Goal: Task Accomplishment & Management: Use online tool/utility

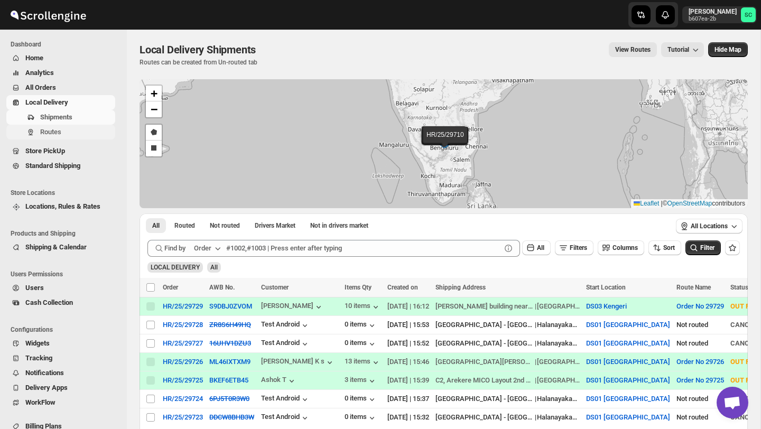
click at [86, 133] on span "Routes" at bounding box center [76, 132] width 73 height 11
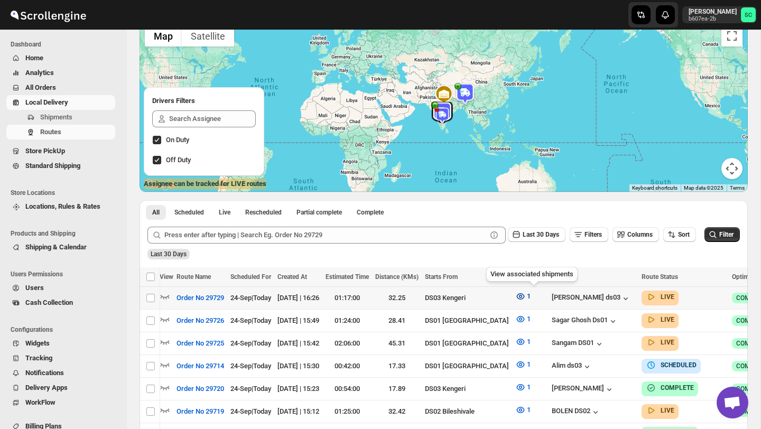
scroll to position [0, 110]
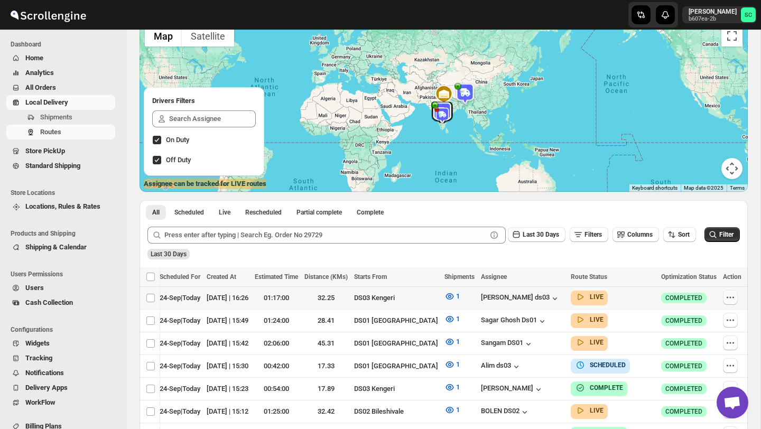
click at [732, 293] on icon "button" at bounding box center [730, 297] width 11 height 11
checkbox input "true"
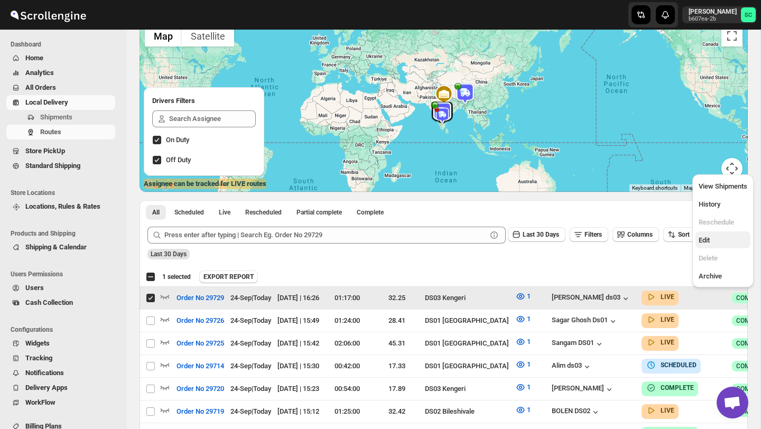
click at [715, 244] on span "Edit" at bounding box center [723, 240] width 49 height 11
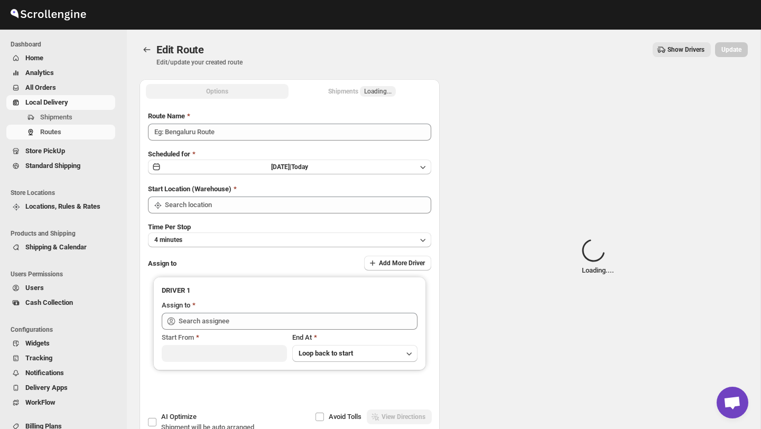
type input "Order No 29729"
type input "DS03 Kengeri"
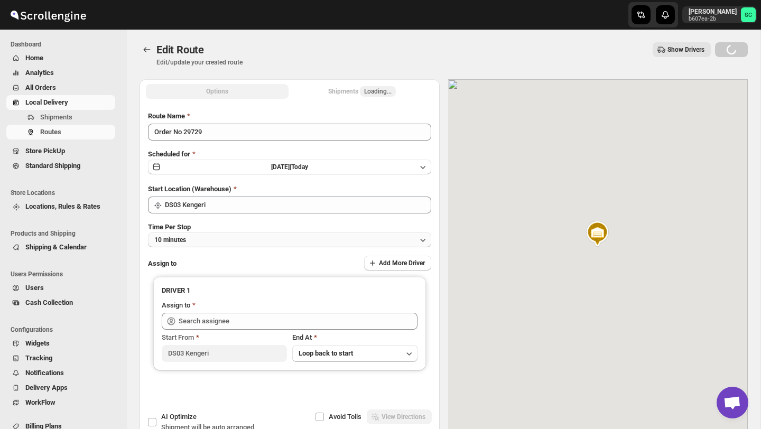
click at [276, 236] on button "10 minutes" at bounding box center [289, 240] width 283 height 15
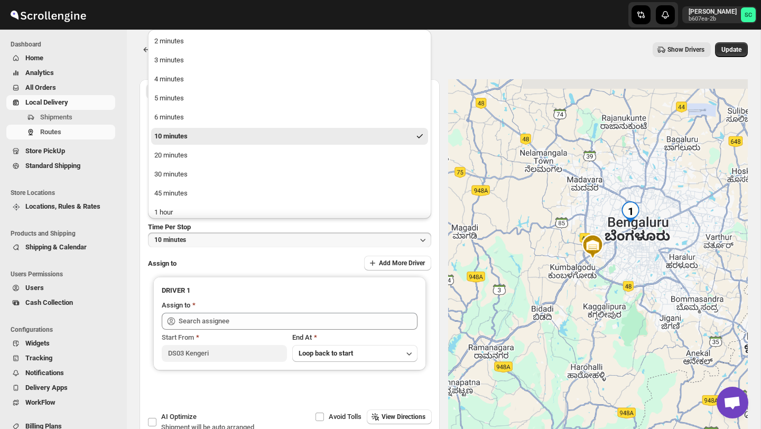
type input "[PERSON_NAME] ds03 ([EMAIL_ADDRESS][DOMAIN_NAME])"
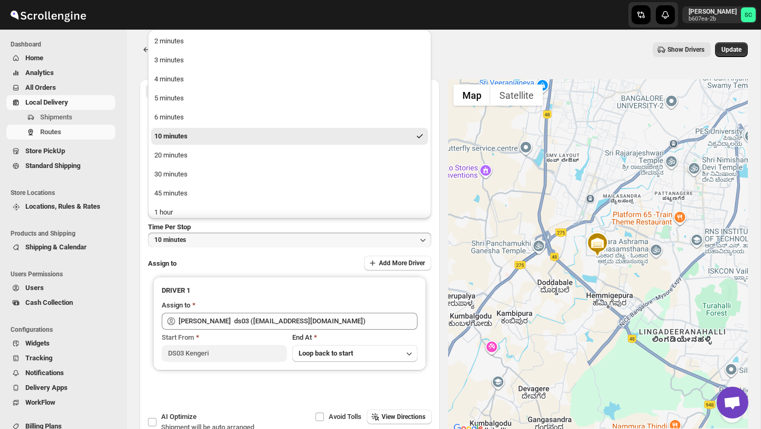
click at [481, 199] on div at bounding box center [598, 257] width 300 height 356
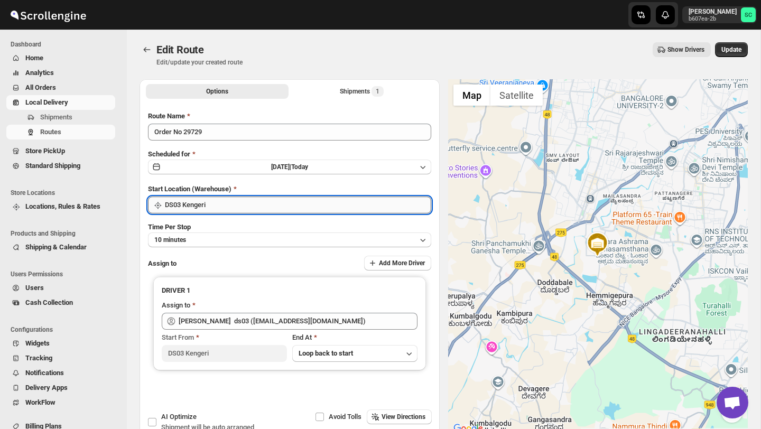
click at [316, 208] on input "DS03 Kengeri" at bounding box center [298, 205] width 266 height 17
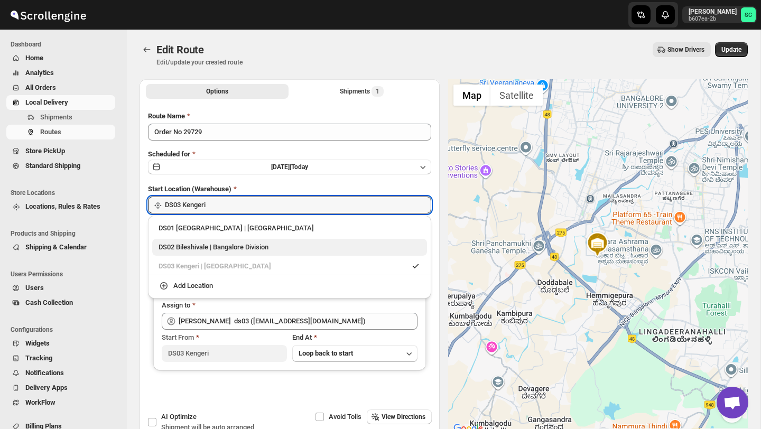
click at [270, 242] on div "DS02 Bileshivale | Bangalore Division" at bounding box center [290, 247] width 262 height 11
type input "DS02 Bileshivale"
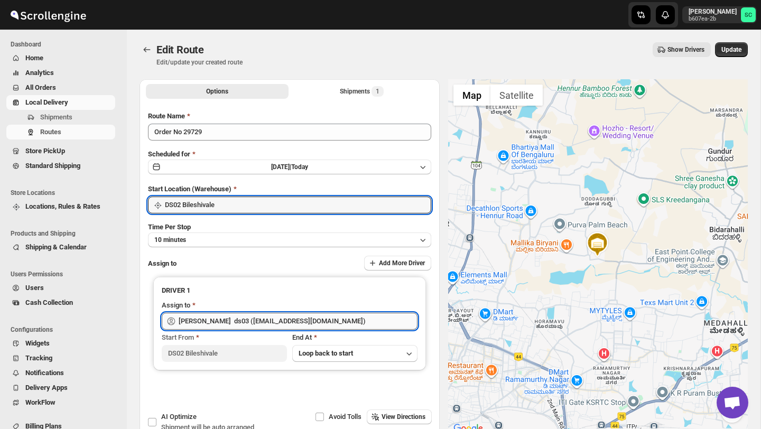
click at [264, 319] on input "[PERSON_NAME] ds03 ([EMAIL_ADDRESS][DOMAIN_NAME])" at bounding box center [298, 321] width 239 height 17
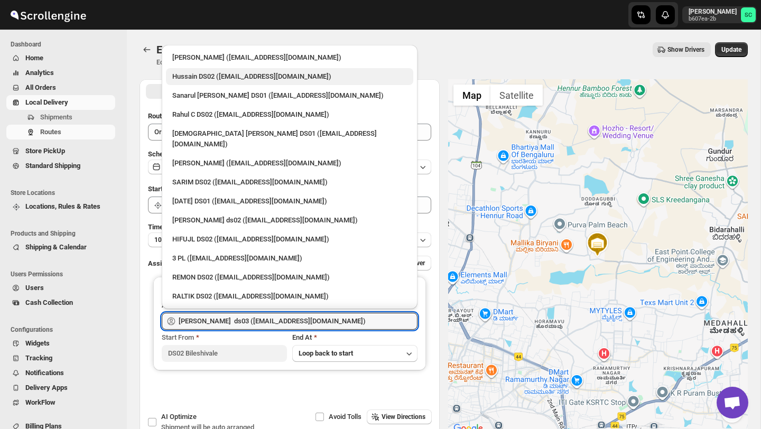
click at [224, 81] on div "Hussain DS02 ([EMAIL_ADDRESS][DOMAIN_NAME])" at bounding box center [289, 76] width 235 height 11
type input "Hussain DS02 ([EMAIL_ADDRESS][DOMAIN_NAME])"
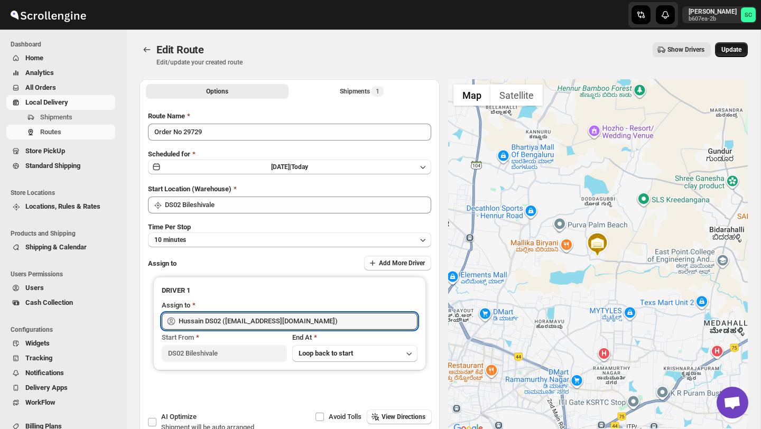
click at [728, 44] on button "Update" at bounding box center [731, 49] width 33 height 15
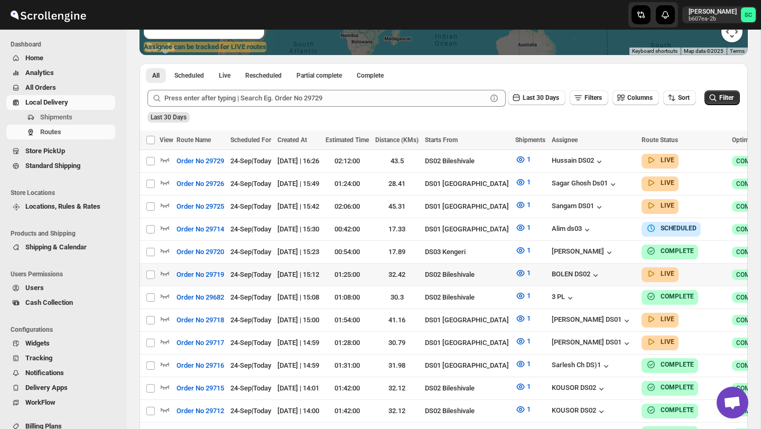
scroll to position [219, 0]
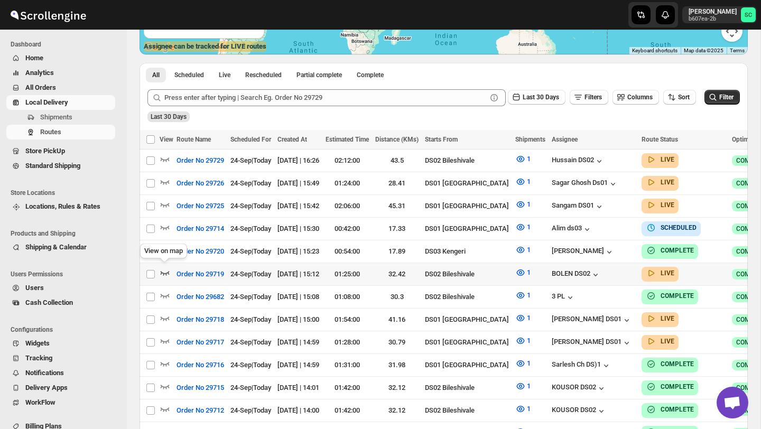
click at [169, 270] on icon "button" at bounding box center [165, 272] width 11 height 11
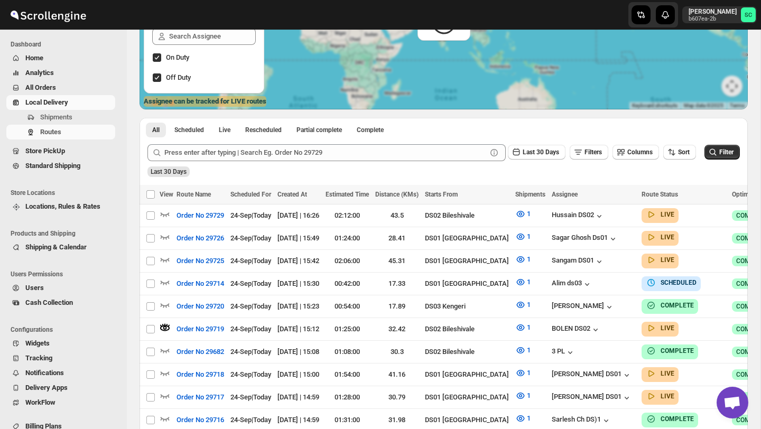
scroll to position [0, 0]
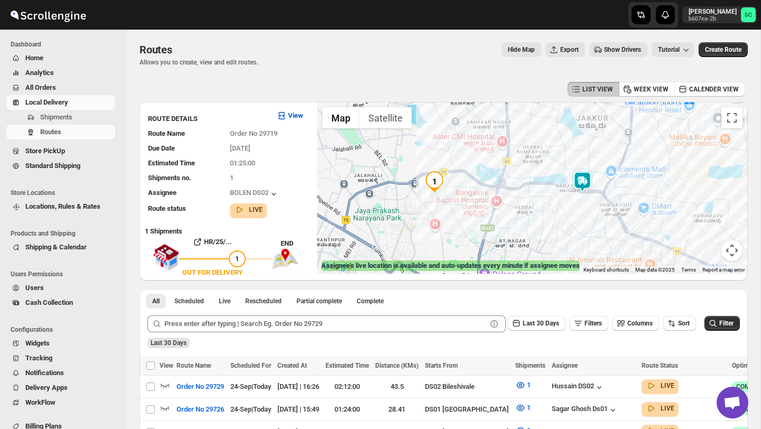
drag, startPoint x: 474, startPoint y: 220, endPoint x: 551, endPoint y: 232, distance: 77.6
click at [551, 233] on div at bounding box center [532, 188] width 431 height 172
click at [82, 117] on span "Shipments" at bounding box center [76, 117] width 73 height 11
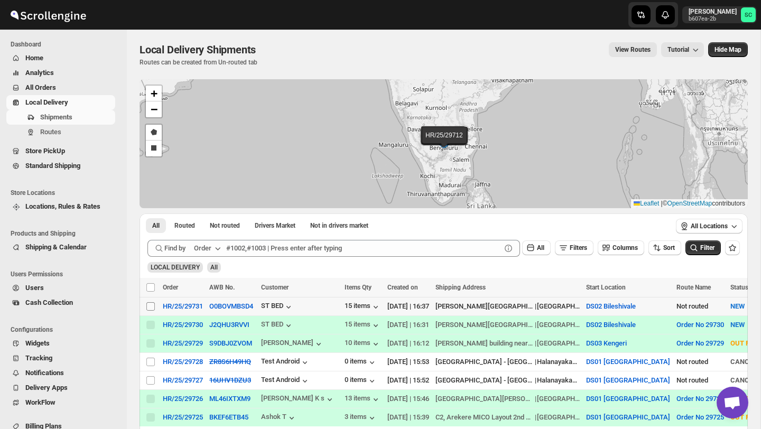
click at [148, 306] on input "Select shipment" at bounding box center [150, 306] width 8 height 8
checkbox input "true"
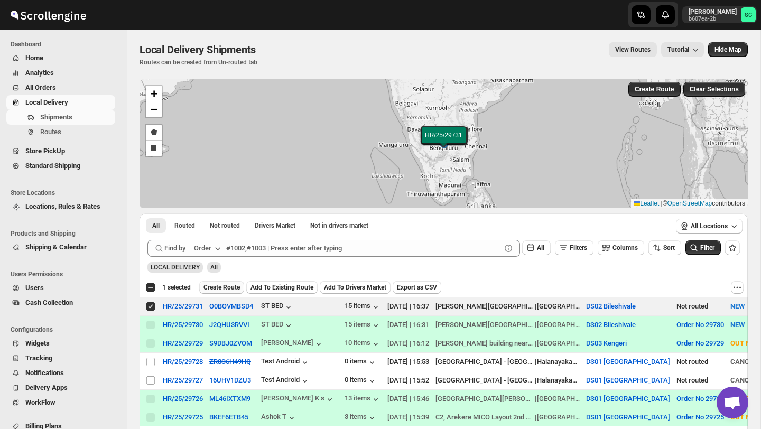
click at [229, 286] on span "Create Route" at bounding box center [221, 287] width 36 height 8
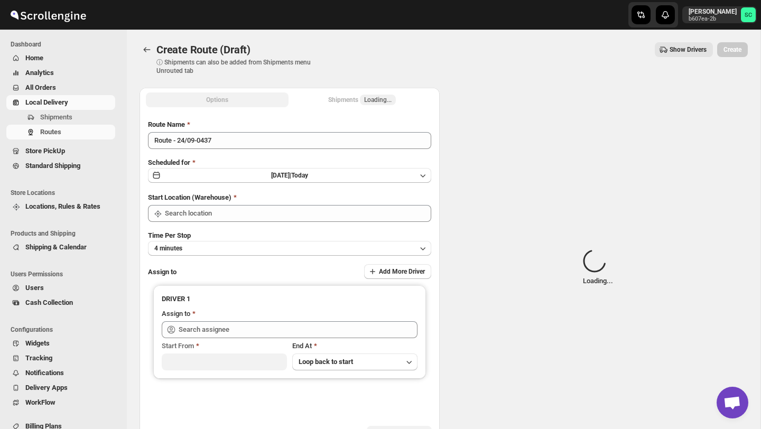
type input "DS02 Bileshivale"
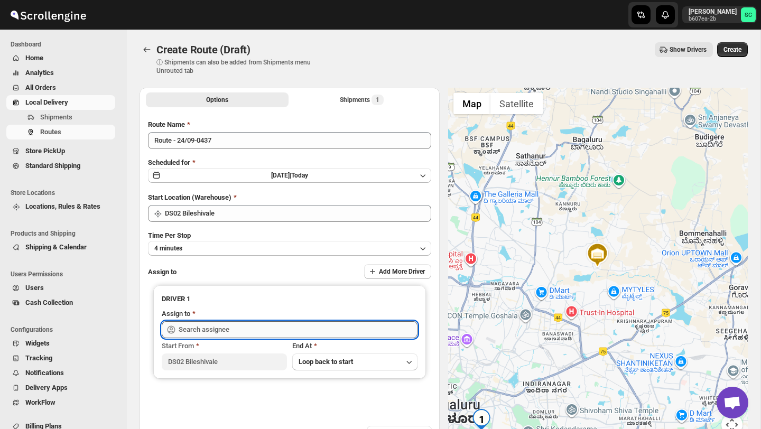
click at [235, 329] on input "text" at bounding box center [298, 329] width 239 height 17
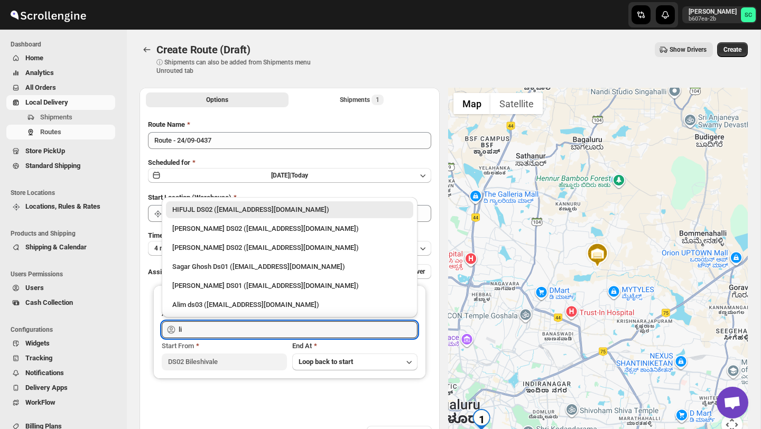
click at [272, 227] on div "[PERSON_NAME] DS02 ([EMAIL_ADDRESS][DOMAIN_NAME])" at bounding box center [289, 229] width 235 height 11
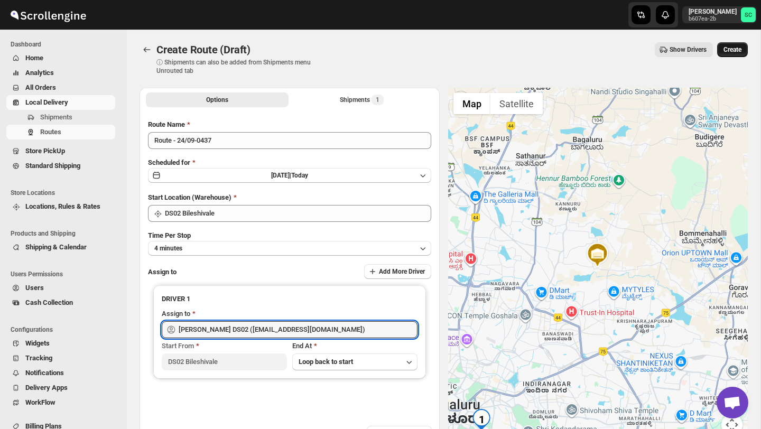
type input "[PERSON_NAME] DS02 ([EMAIL_ADDRESS][DOMAIN_NAME])"
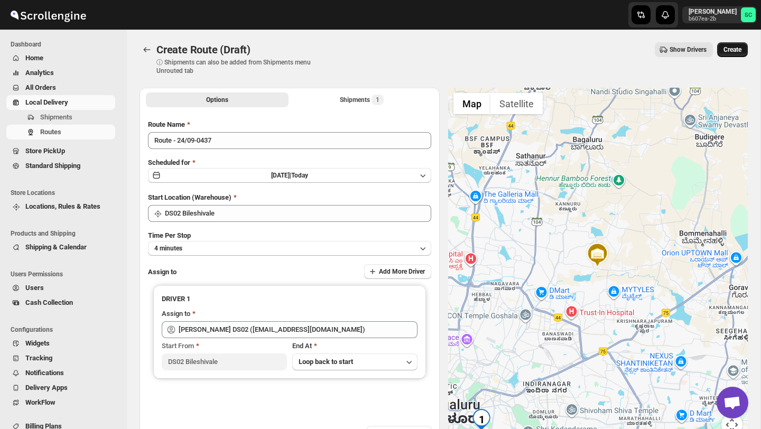
click at [735, 50] on span "Create" at bounding box center [733, 49] width 18 height 8
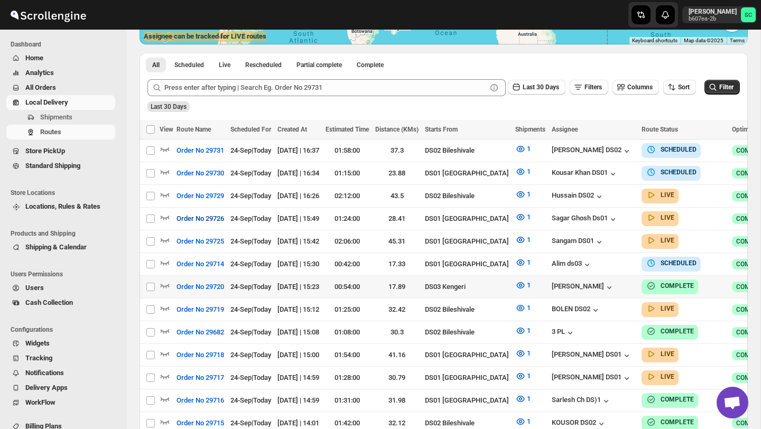
scroll to position [232, 0]
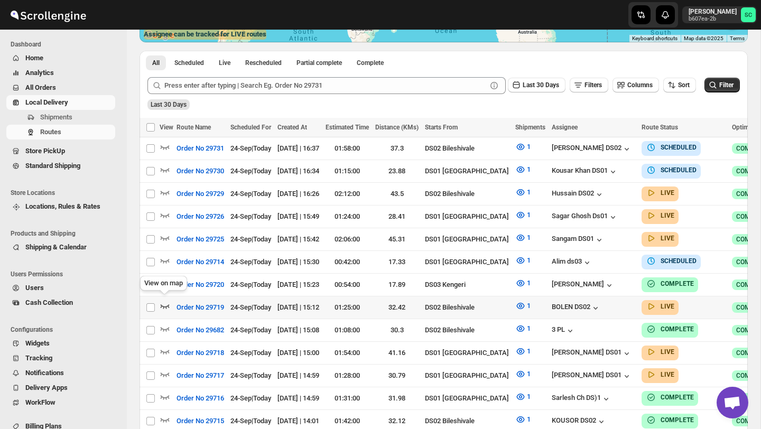
click at [163, 302] on icon "button" at bounding box center [165, 306] width 11 height 11
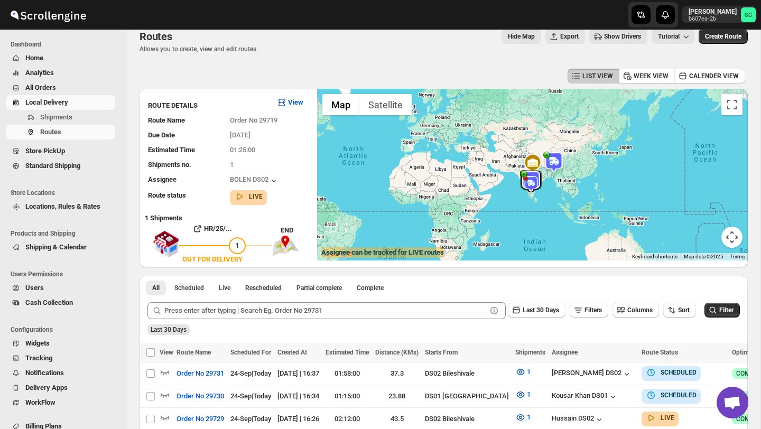
scroll to position [0, 0]
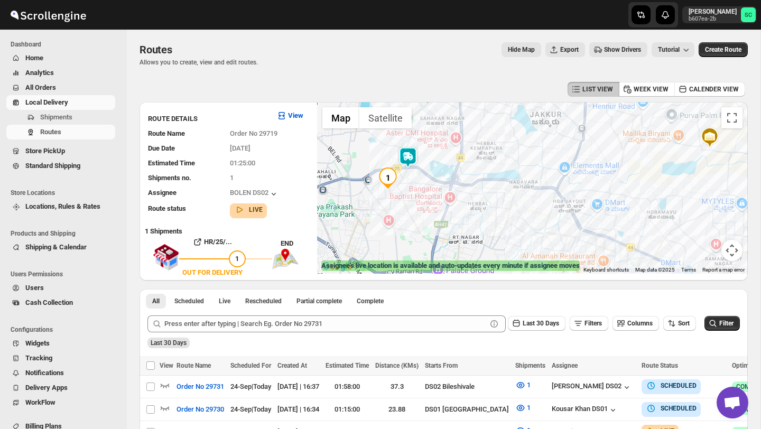
drag, startPoint x: 468, startPoint y: 205, endPoint x: 497, endPoint y: 215, distance: 30.6
click at [497, 215] on div at bounding box center [532, 188] width 431 height 172
click at [408, 153] on img at bounding box center [407, 157] width 21 height 21
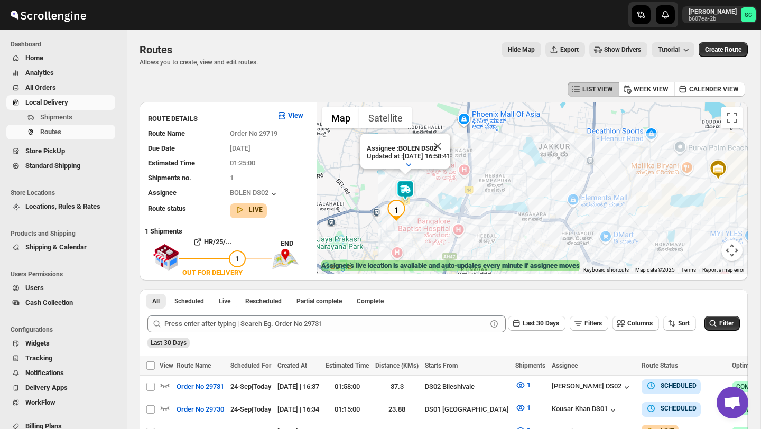
drag, startPoint x: 421, startPoint y: 228, endPoint x: 434, endPoint y: 216, distance: 18.3
click at [422, 228] on div "Assignee : [PERSON_NAME] DS02 Updated at : [DATE] 16:58:41 Duty mode Enabled Ba…" at bounding box center [532, 188] width 431 height 172
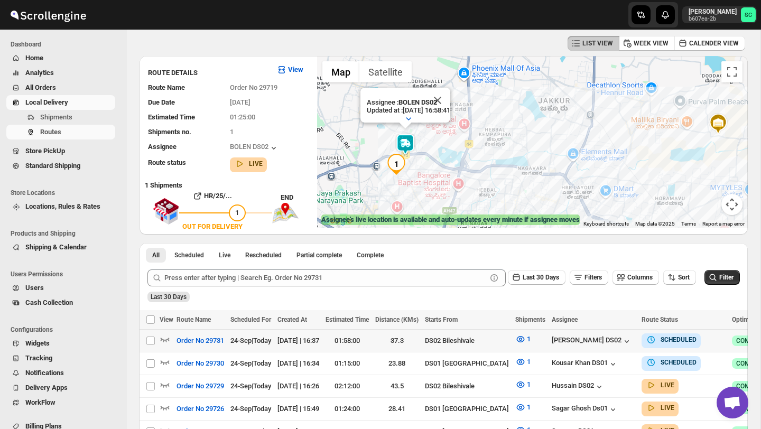
scroll to position [45, 0]
